Goal: Information Seeking & Learning: Learn about a topic

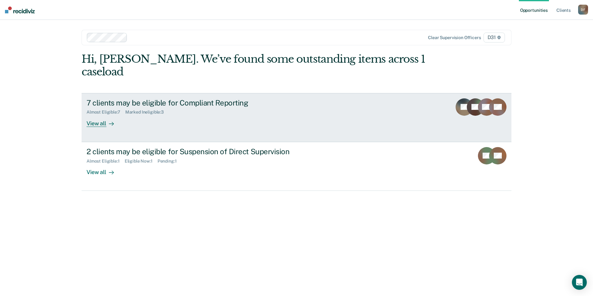
click at [97, 115] on div "View all" at bounding box center [104, 121] width 35 height 12
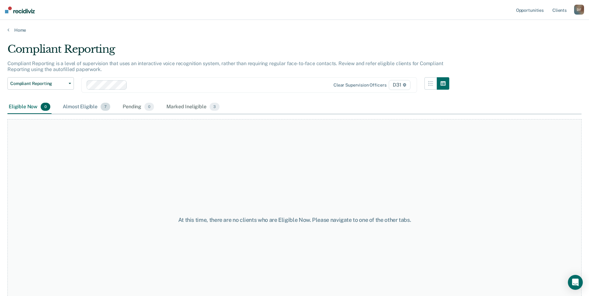
click at [89, 106] on div "Almost Eligible 7" at bounding box center [86, 107] width 50 height 14
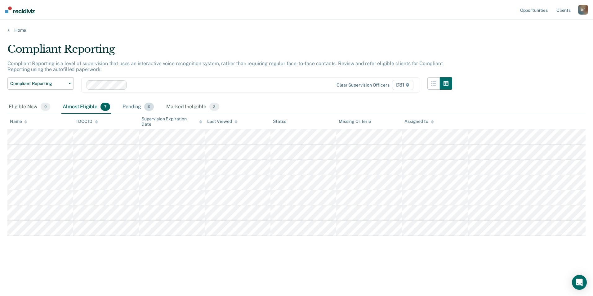
click at [137, 106] on div "Pending 0" at bounding box center [138, 107] width 34 height 14
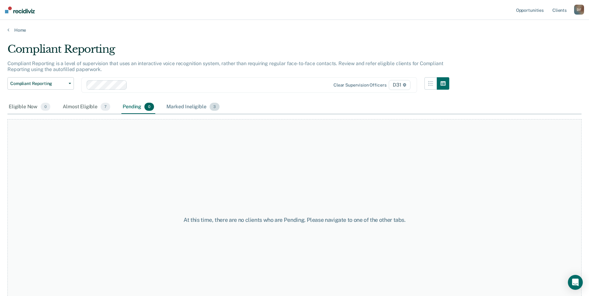
click at [190, 107] on div "Marked Ineligible 3" at bounding box center [193, 107] width 56 height 14
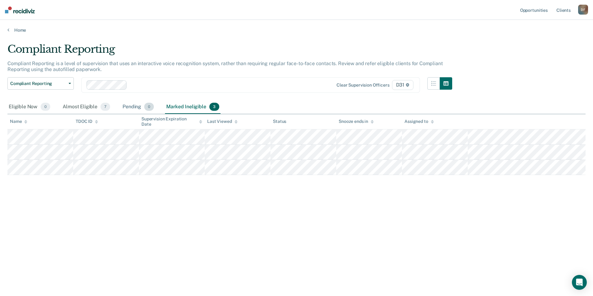
click at [138, 107] on div "Pending 0" at bounding box center [138, 107] width 34 height 14
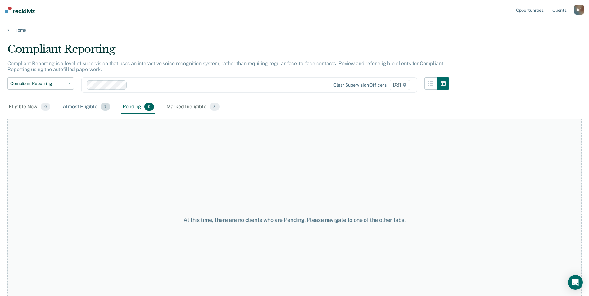
click at [95, 107] on div "Almost Eligible 7" at bounding box center [86, 107] width 50 height 14
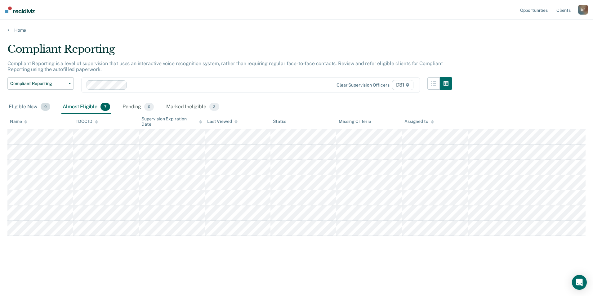
click at [27, 107] on div "Eligible Now 0" at bounding box center [29, 107] width 44 height 14
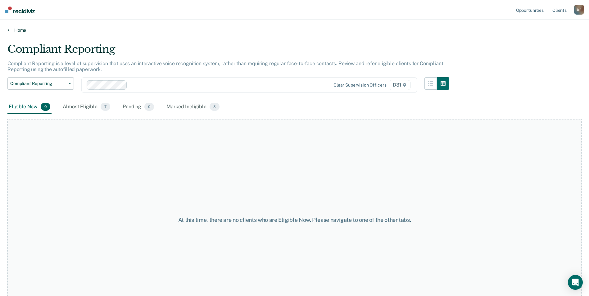
click at [17, 28] on link "Home" at bounding box center [294, 30] width 574 height 6
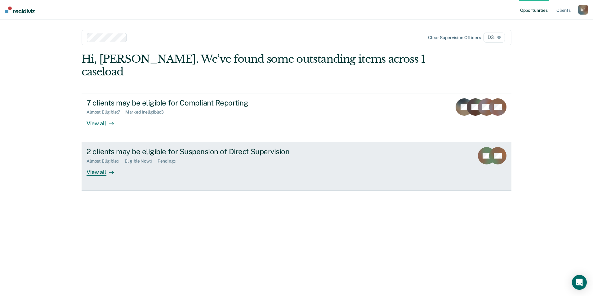
click at [94, 164] on div "View all" at bounding box center [104, 170] width 35 height 12
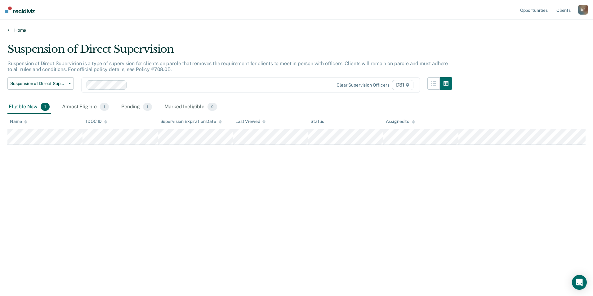
click at [15, 30] on link "Home" at bounding box center [296, 30] width 578 height 6
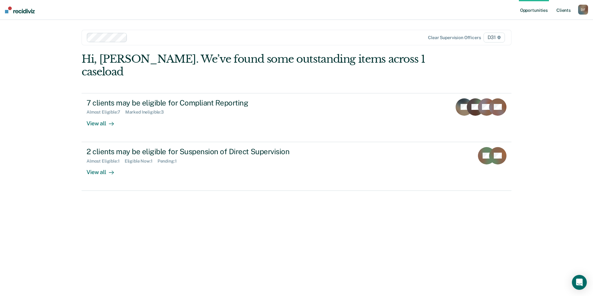
click at [560, 10] on link "Client s" at bounding box center [563, 10] width 17 height 20
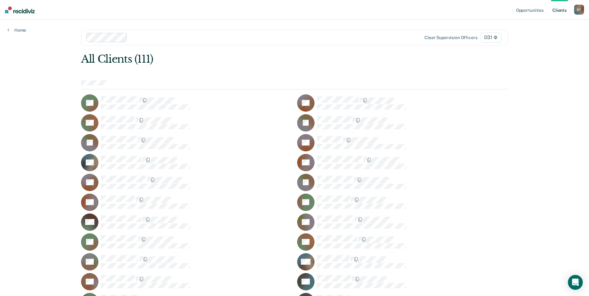
click at [198, 36] on div at bounding box center [253, 37] width 247 height 7
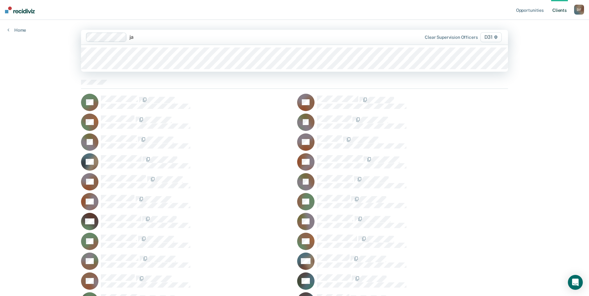
type input "j"
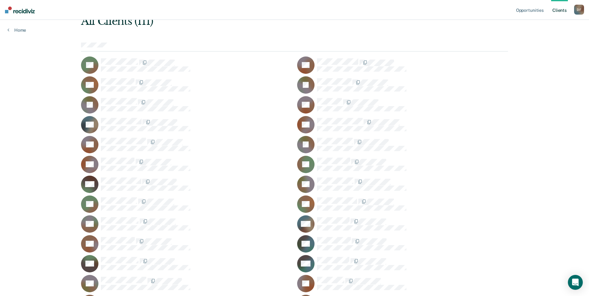
scroll to position [31, 0]
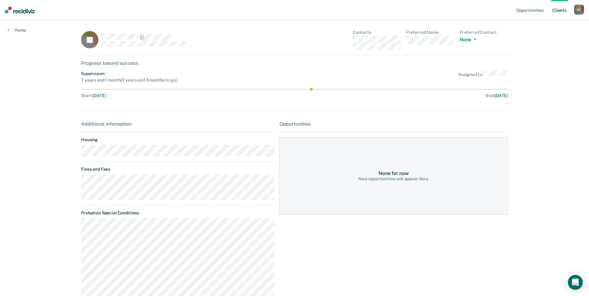
click at [246, 71] on div "JB Contacts Preferred Name Preferred Contact None Call Text Email None Progress…" at bounding box center [294, 185] width 427 height 311
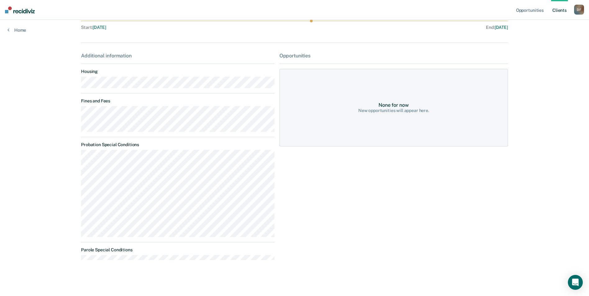
scroll to position [70, 0]
click at [74, 150] on main "JB Contacts Preferred Name Preferred Contact None Call Text Email None Progress…" at bounding box center [295, 115] width 442 height 331
drag, startPoint x: 74, startPoint y: 150, endPoint x: 74, endPoint y: 155, distance: 5.0
click at [74, 155] on main "JB Contacts Preferred Name Preferred Contact None Call Text Email None Progress…" at bounding box center [295, 115] width 442 height 331
click at [142, 235] on main "JB Contacts Preferred Name Preferred Contact None Call Text Email None Progress…" at bounding box center [295, 115] width 442 height 331
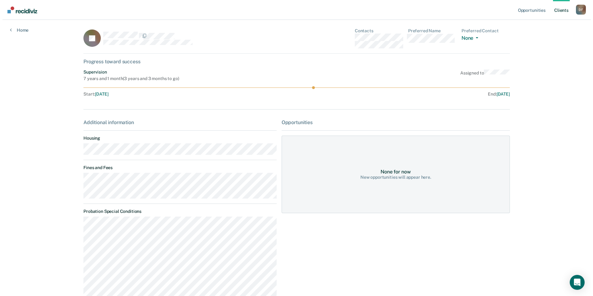
scroll to position [0, 0]
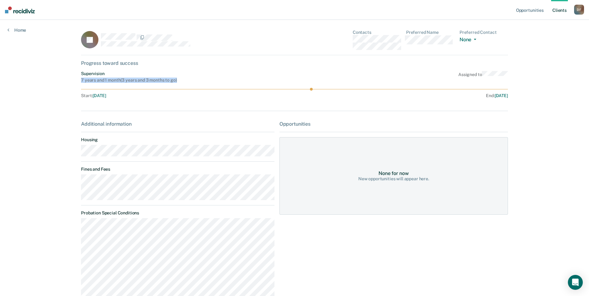
drag, startPoint x: 176, startPoint y: 80, endPoint x: 77, endPoint y: 78, distance: 98.7
click at [77, 78] on main "JB Contacts Preferred Name Preferred Contact None Call Text Email None Progress…" at bounding box center [295, 185] width 442 height 331
drag, startPoint x: 77, startPoint y: 78, endPoint x: 50, endPoint y: 89, distance: 29.0
click at [68, 107] on div "Opportunities Client s [PERSON_NAME] [PERSON_NAME] Profile How it works Log Out…" at bounding box center [294, 183] width 589 height 366
click at [20, 28] on link "Home" at bounding box center [16, 30] width 19 height 6
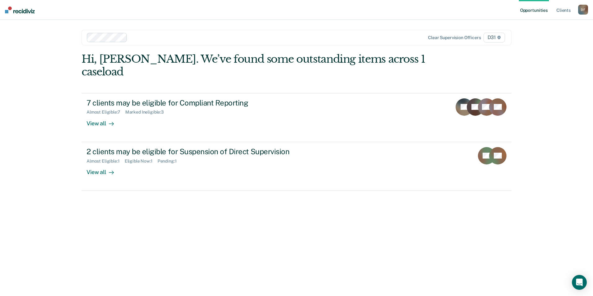
drag, startPoint x: 314, startPoint y: 215, endPoint x: 315, endPoint y: 187, distance: 27.6
click at [315, 214] on div "Hi, [PERSON_NAME]. We’ve found some outstanding items across 1 caseload 7 clien…" at bounding box center [297, 166] width 430 height 227
